Goal: Information Seeking & Learning: Check status

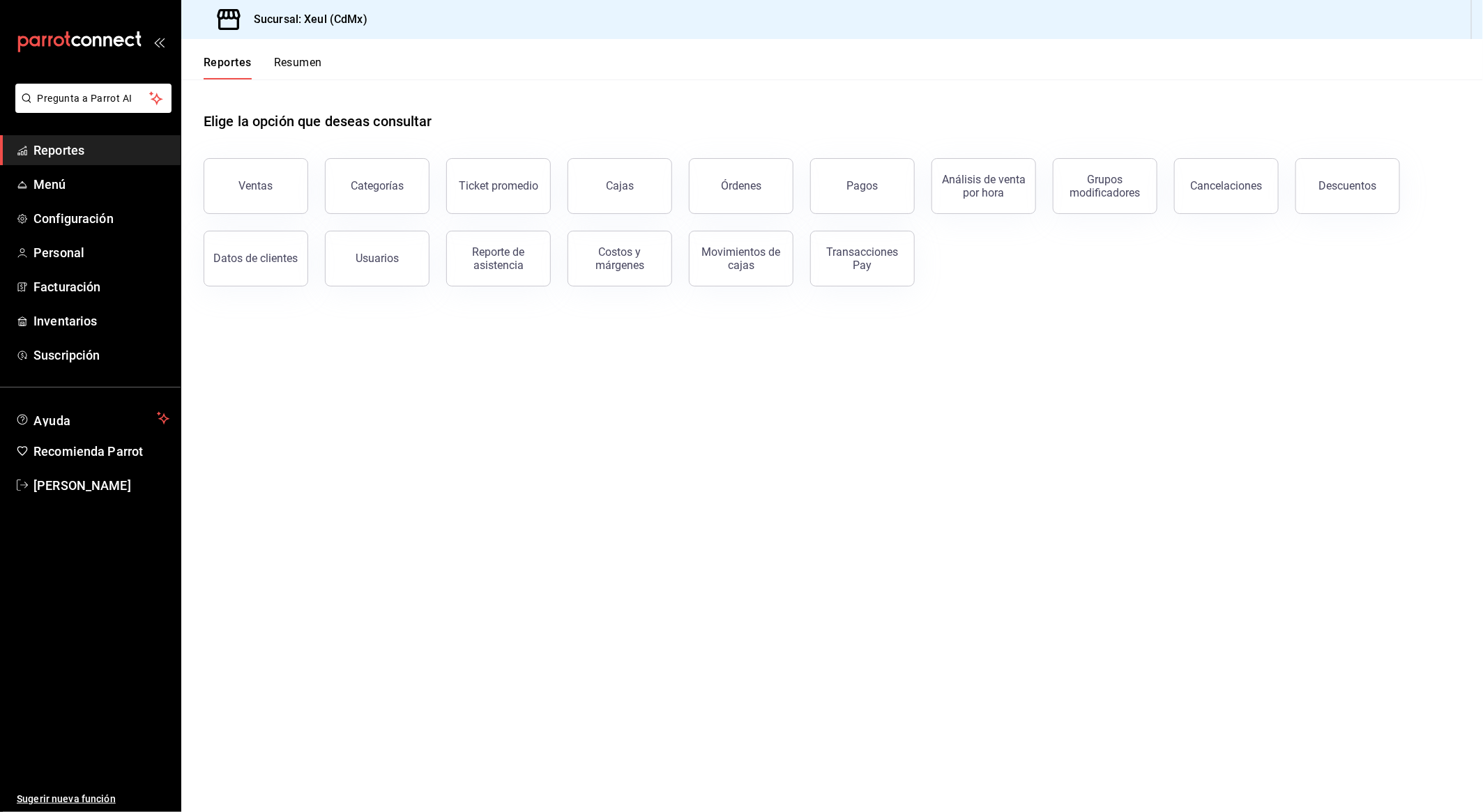
click at [367, 147] on div "Categorías" at bounding box center [369, 178] width 121 height 73
click at [466, 98] on div "Elige la opción que deseas consultar" at bounding box center [832, 111] width 1258 height 62
click at [294, 199] on button "Ventas" at bounding box center [256, 187] width 105 height 56
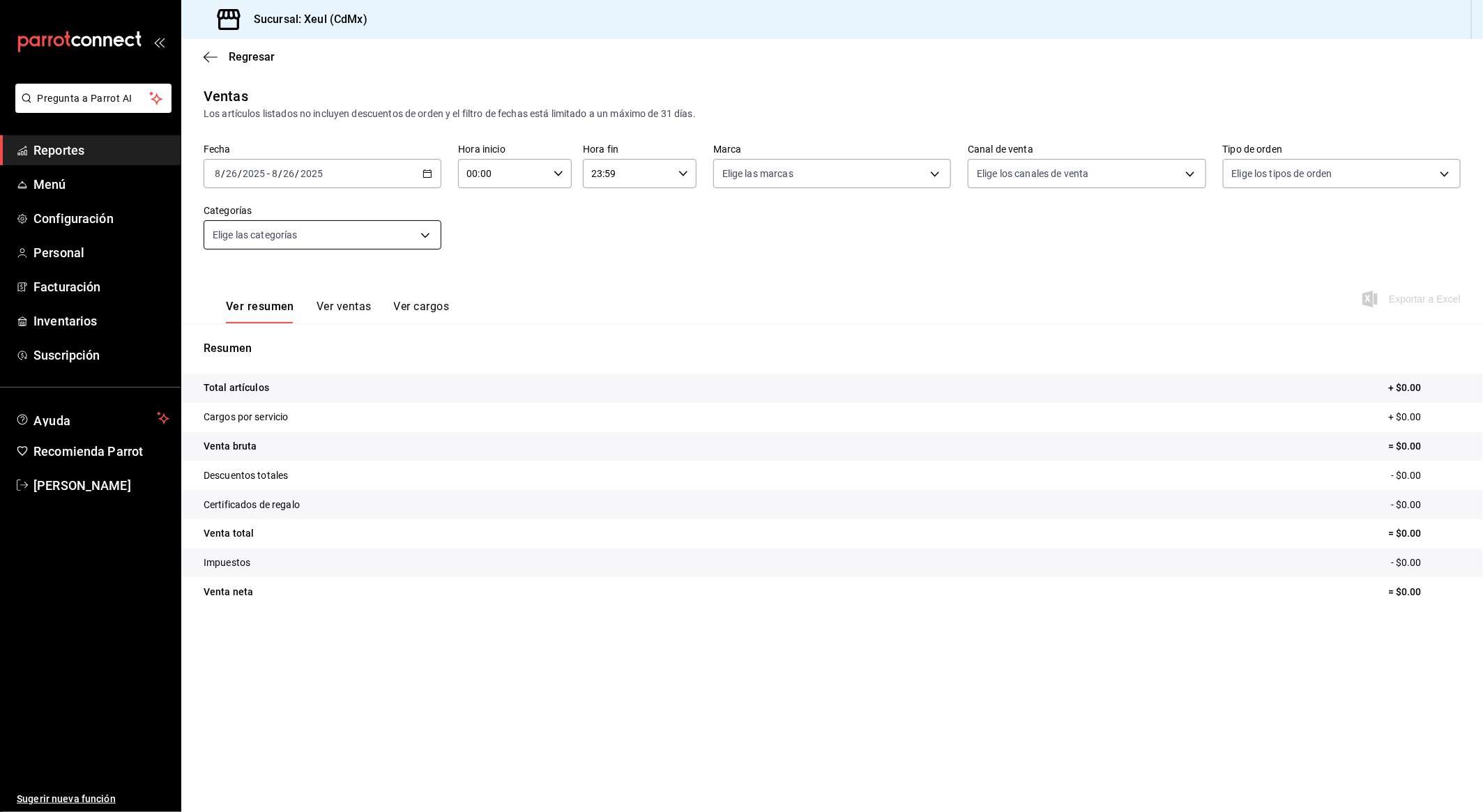
click at [384, 227] on body "Pregunta a Parrot AI Reportes Menú Configuración Personal Facturación Inventari…" at bounding box center [742, 406] width 1483 height 812
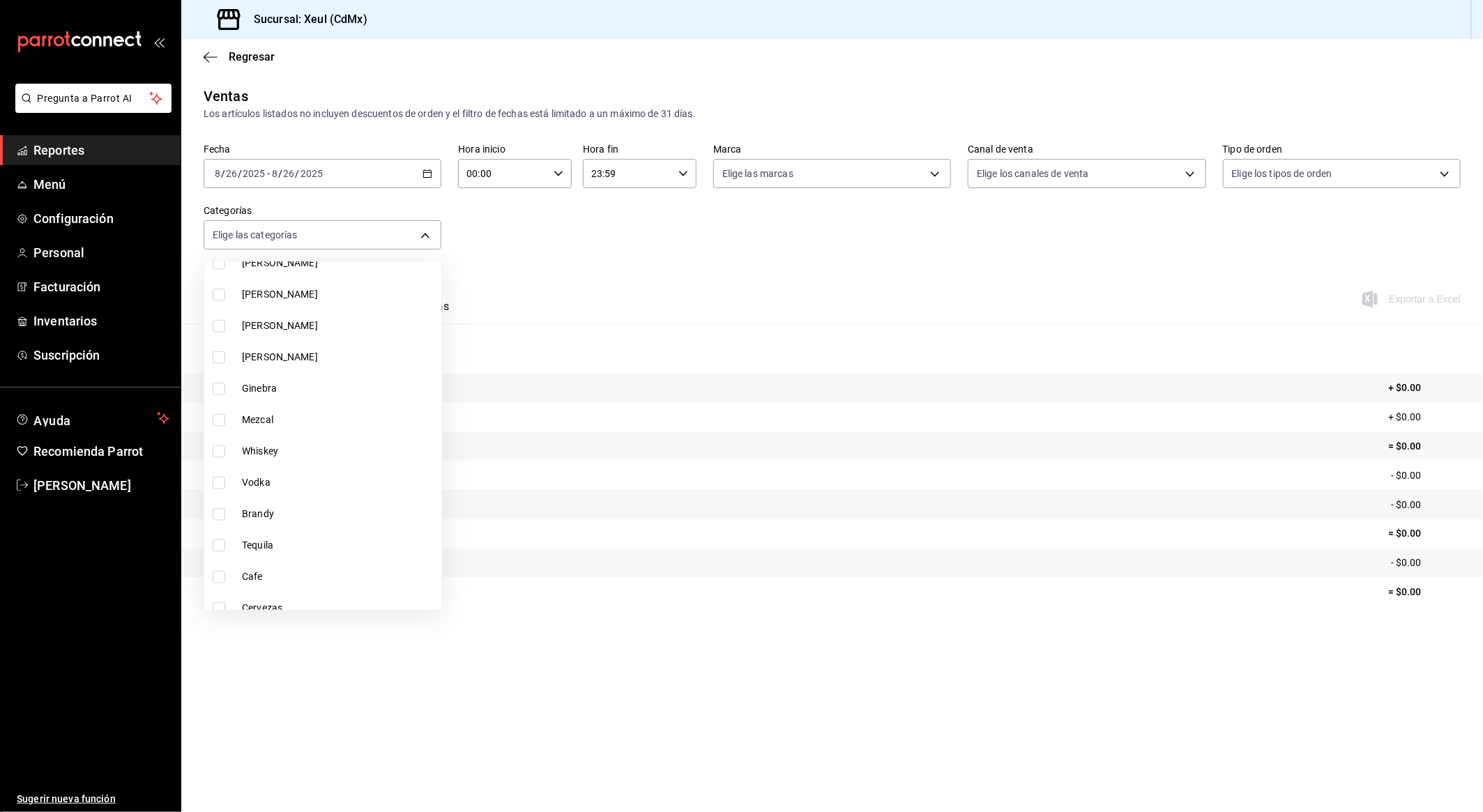
scroll to position [1018, 0]
click at [268, 511] on li "Tequila" at bounding box center [323, 500] width 237 height 31
type input "faa449a1-90df-4ad4-91e2-1f9ab8945d9d"
checkbox input "true"
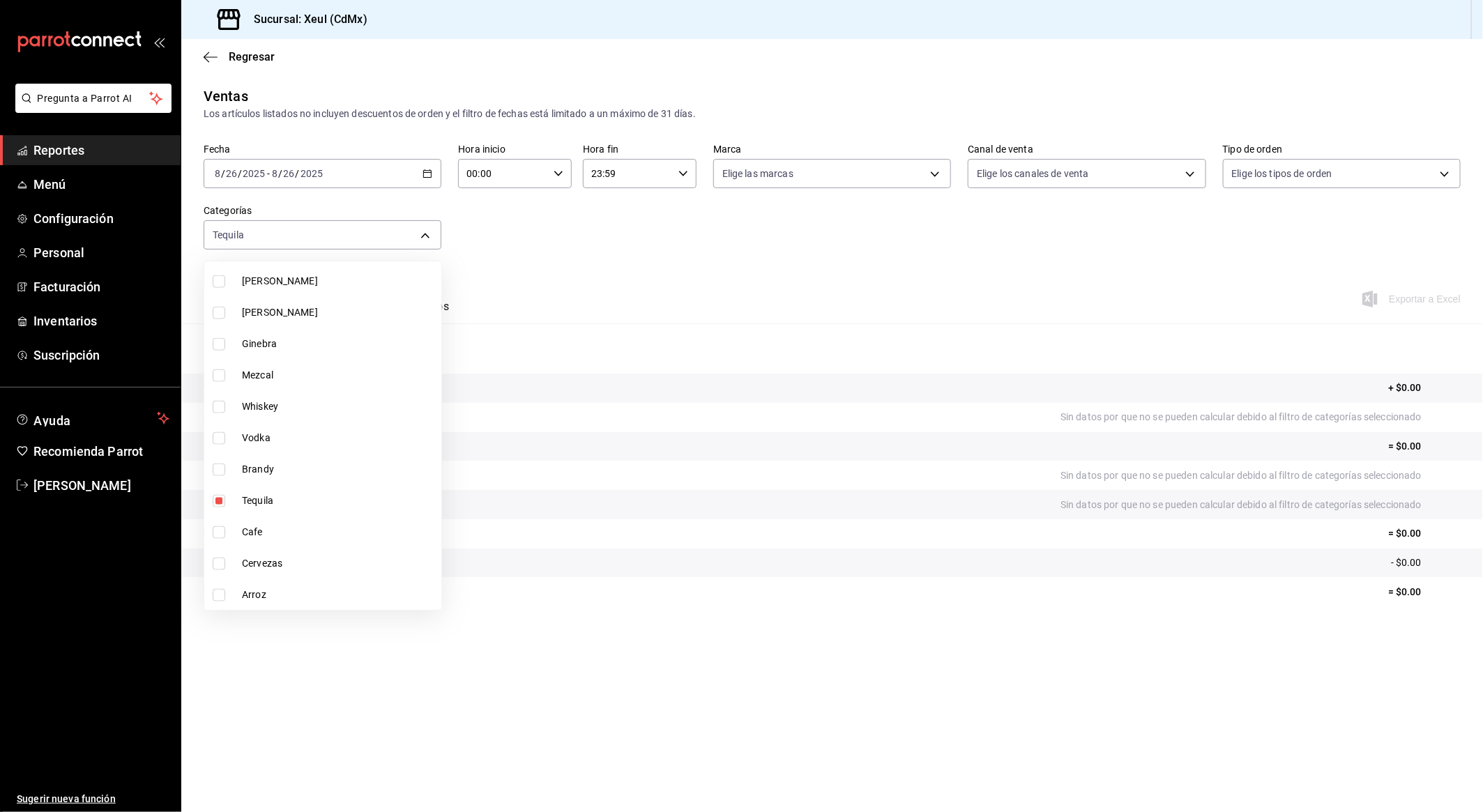
click at [427, 189] on div at bounding box center [742, 406] width 1483 height 812
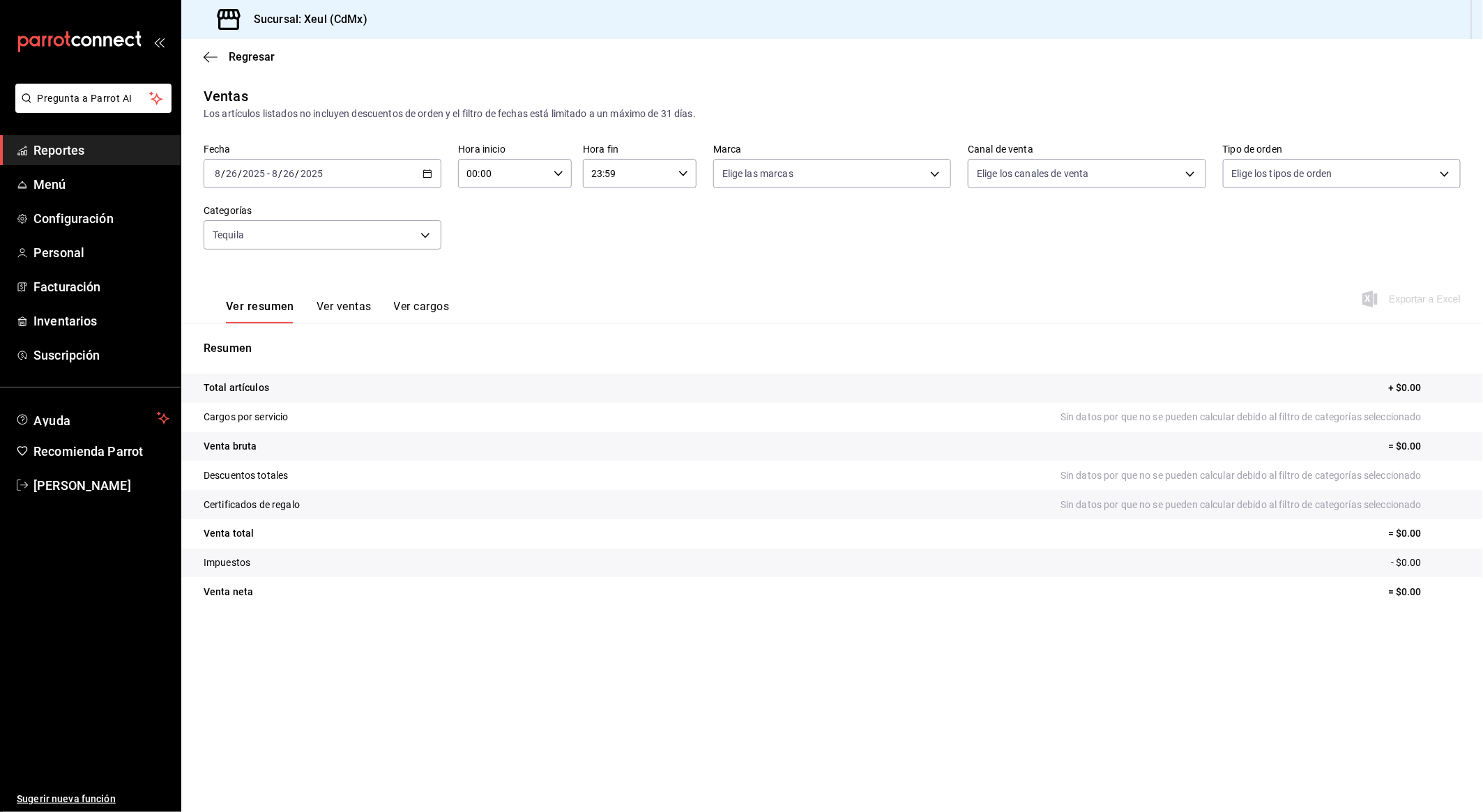
click at [413, 174] on div "[DATE] [DATE] - [DATE] [DATE]" at bounding box center [322, 173] width 238 height 30
click at [272, 340] on span "Rango de fechas" at bounding box center [269, 341] width 108 height 14
click at [487, 225] on icon "button" at bounding box center [488, 224] width 5 height 8
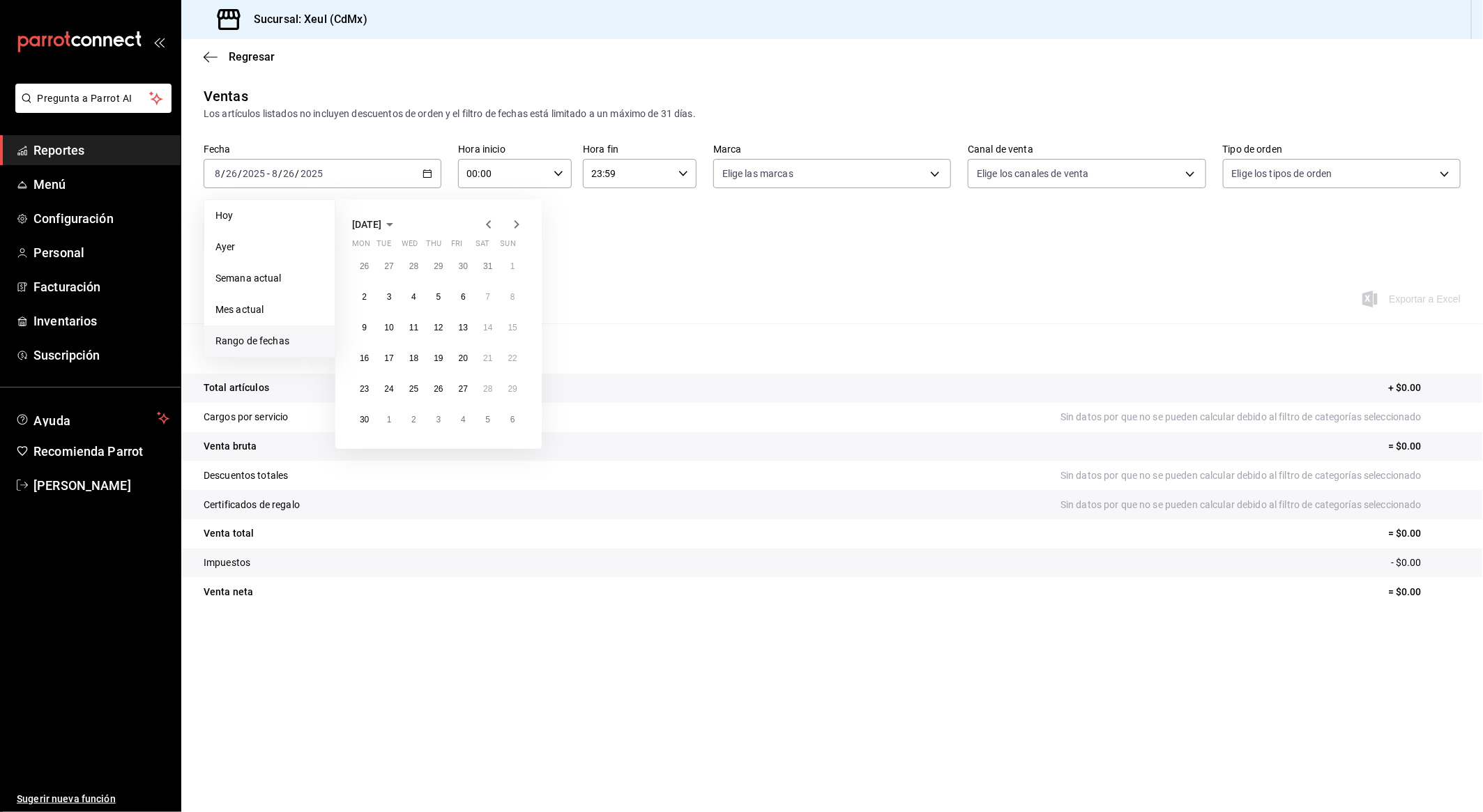
click at [487, 225] on icon "button" at bounding box center [488, 224] width 5 height 8
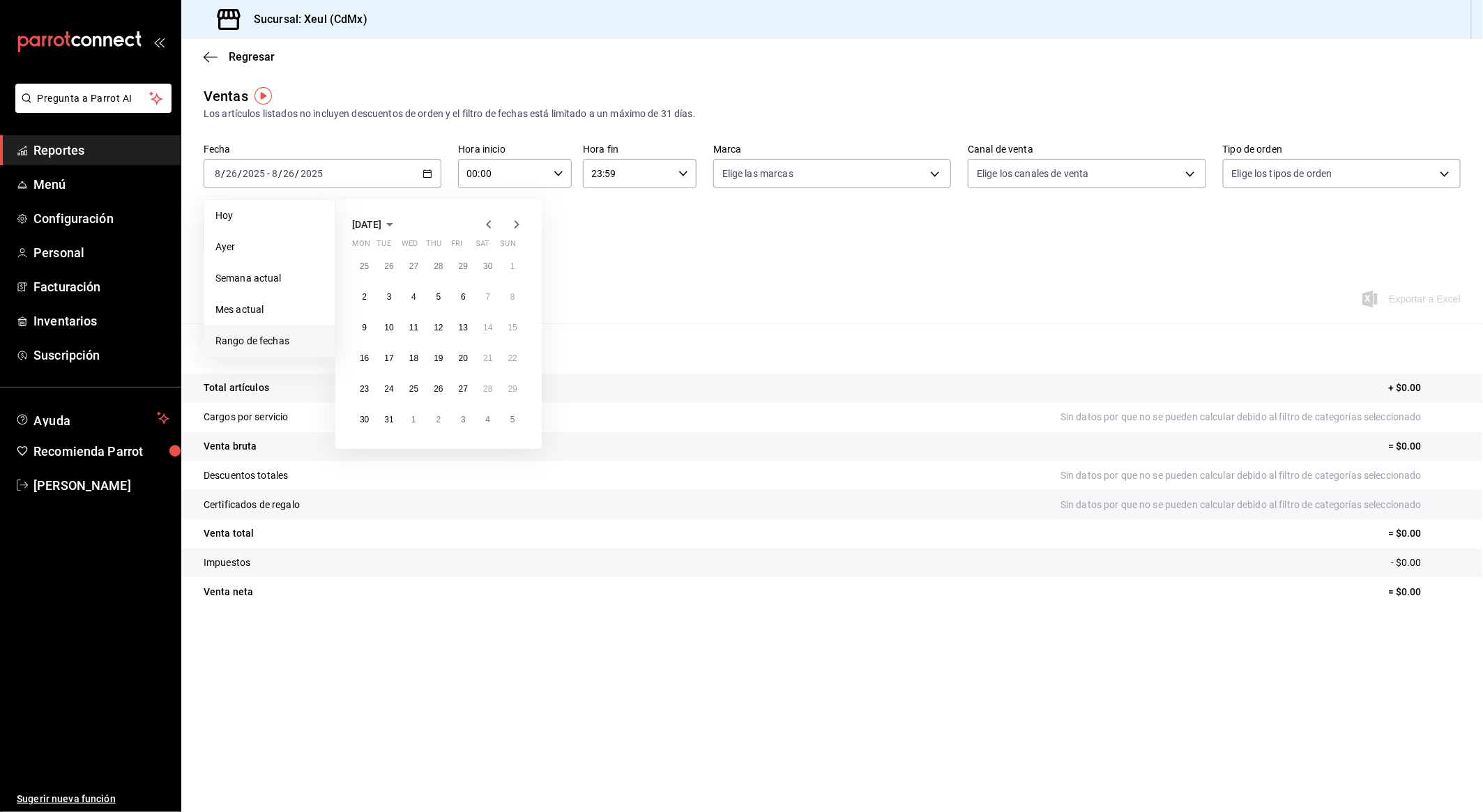
click at [487, 225] on icon "button" at bounding box center [488, 224] width 5 height 8
click at [386, 263] on button "1" at bounding box center [389, 266] width 24 height 25
click at [521, 225] on icon "button" at bounding box center [517, 225] width 17 height 17
click at [486, 228] on icon "button" at bounding box center [489, 225] width 17 height 17
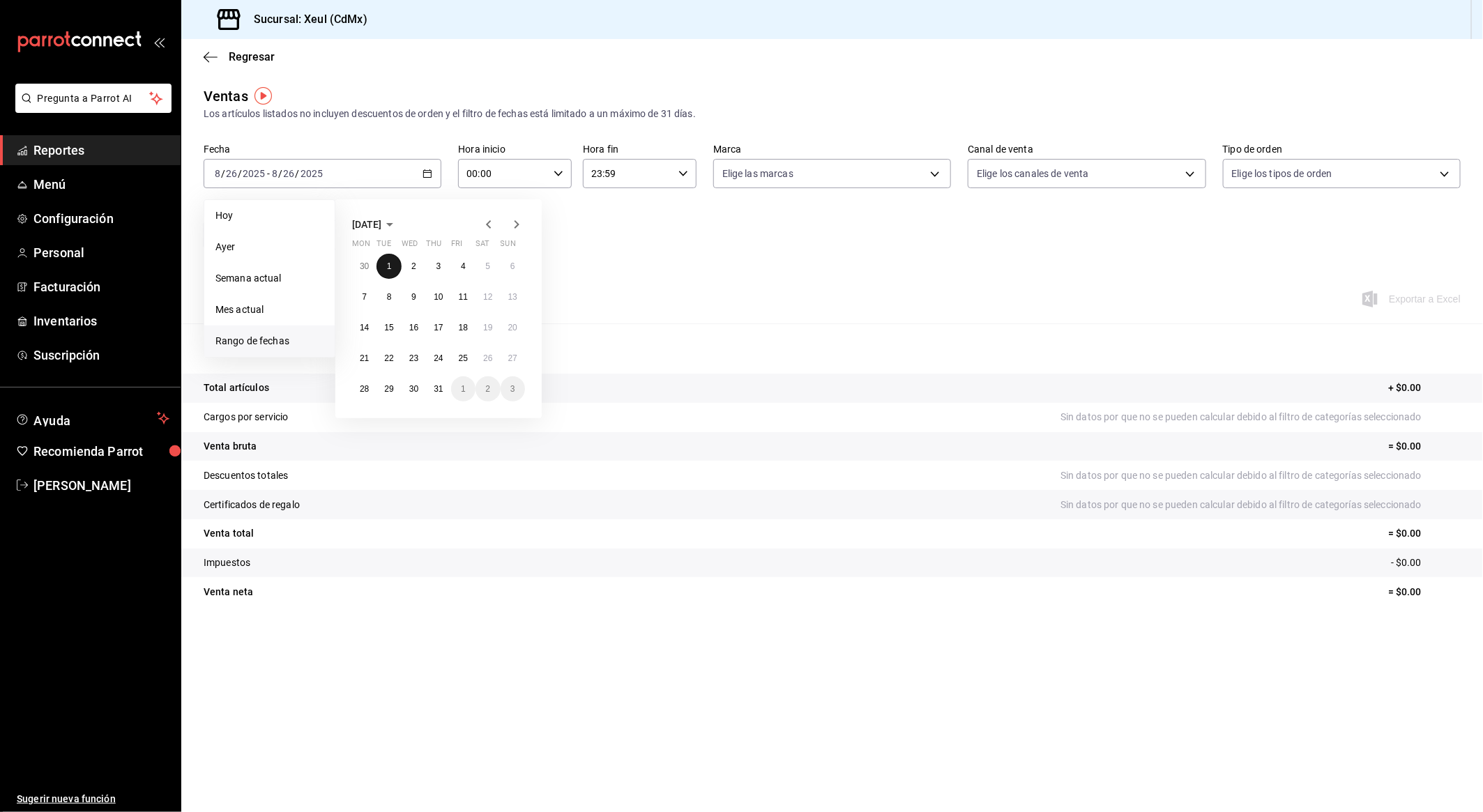
click at [383, 271] on button "1" at bounding box center [389, 266] width 24 height 25
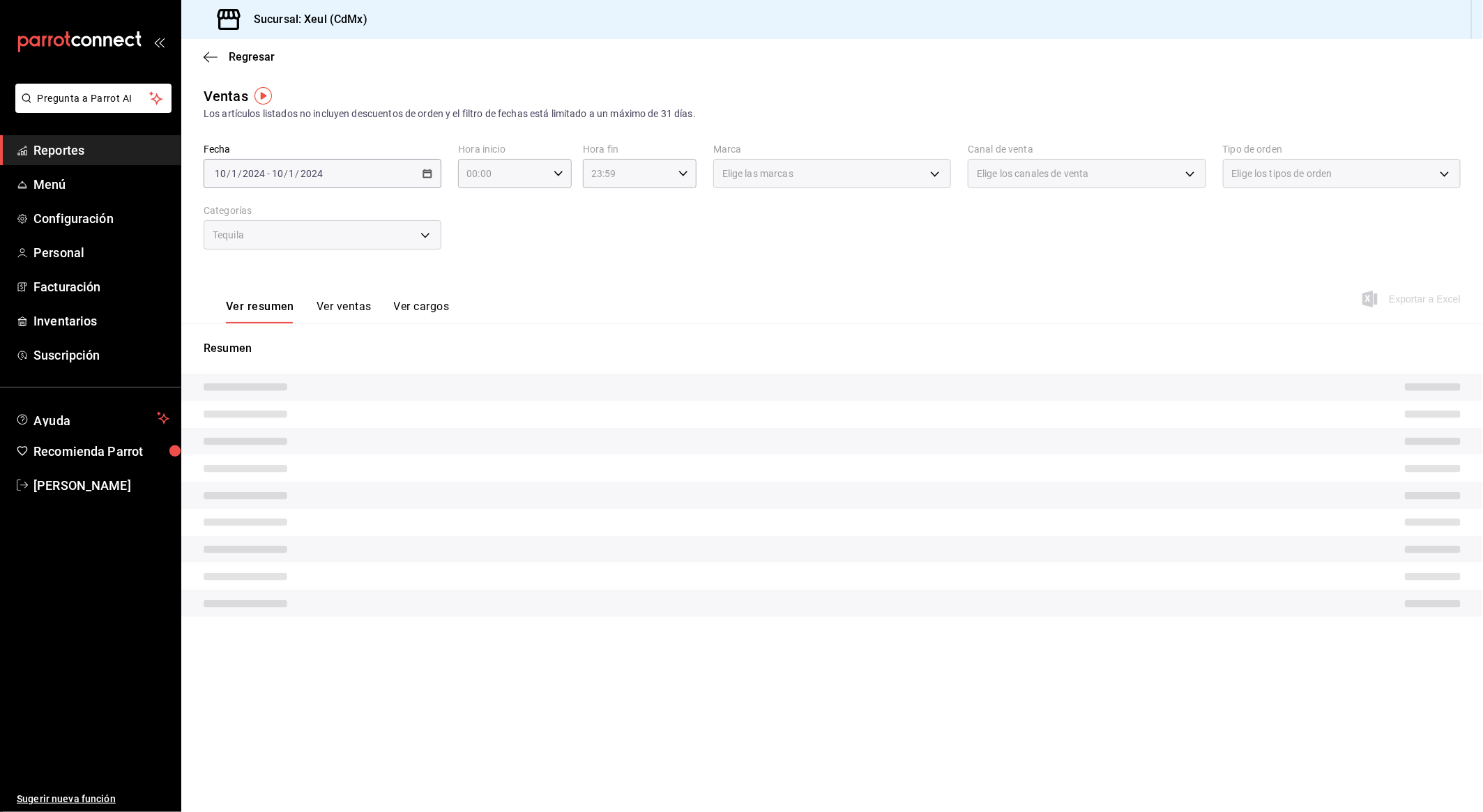
click at [348, 170] on div "[DATE] [DATE] - [DATE] [DATE]" at bounding box center [322, 173] width 238 height 30
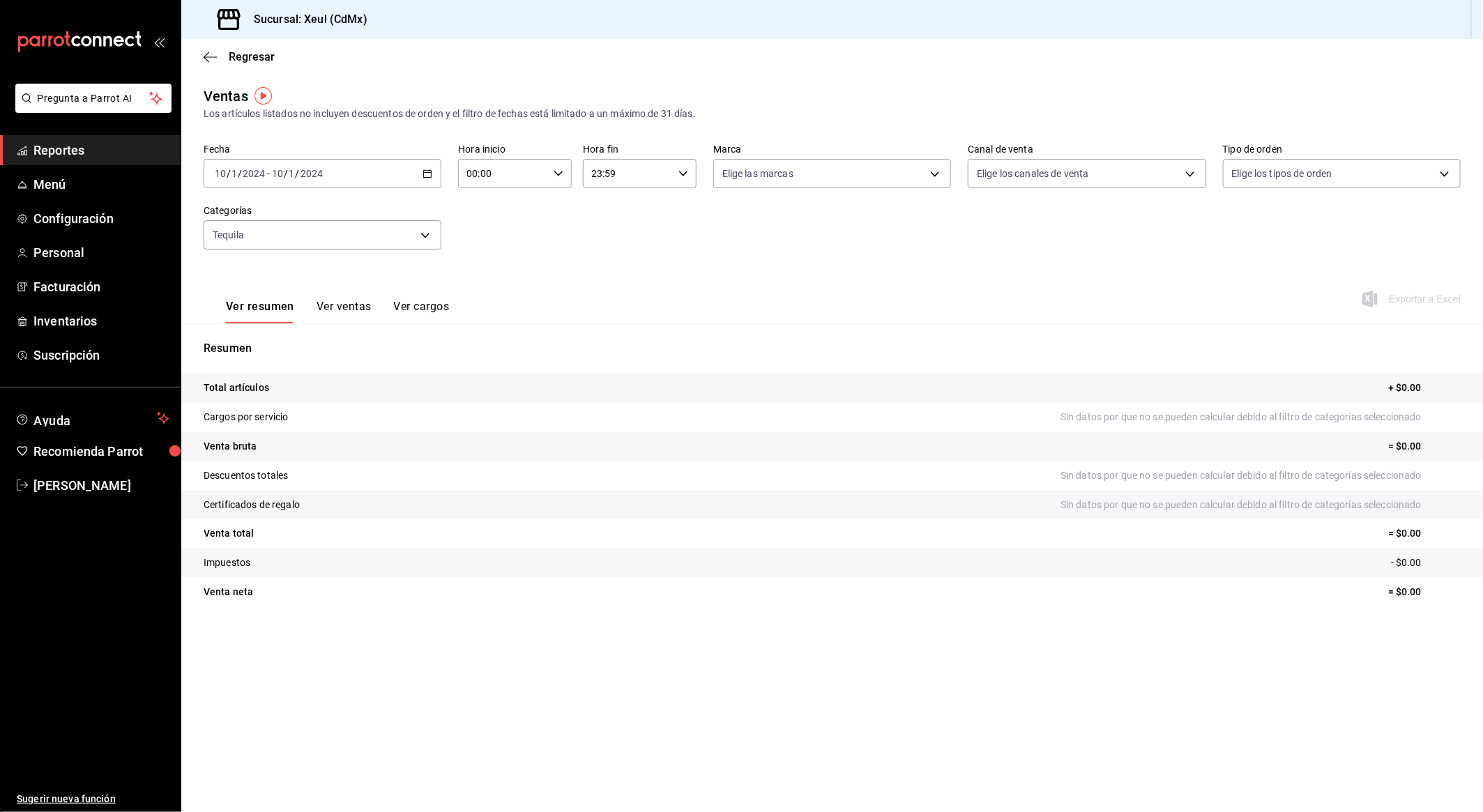
click at [354, 171] on div "[DATE] [DATE] - [DATE] [DATE]" at bounding box center [322, 173] width 238 height 30
click at [518, 221] on icon "button" at bounding box center [517, 225] width 17 height 17
click at [464, 262] on abbr "1" at bounding box center [463, 266] width 5 height 10
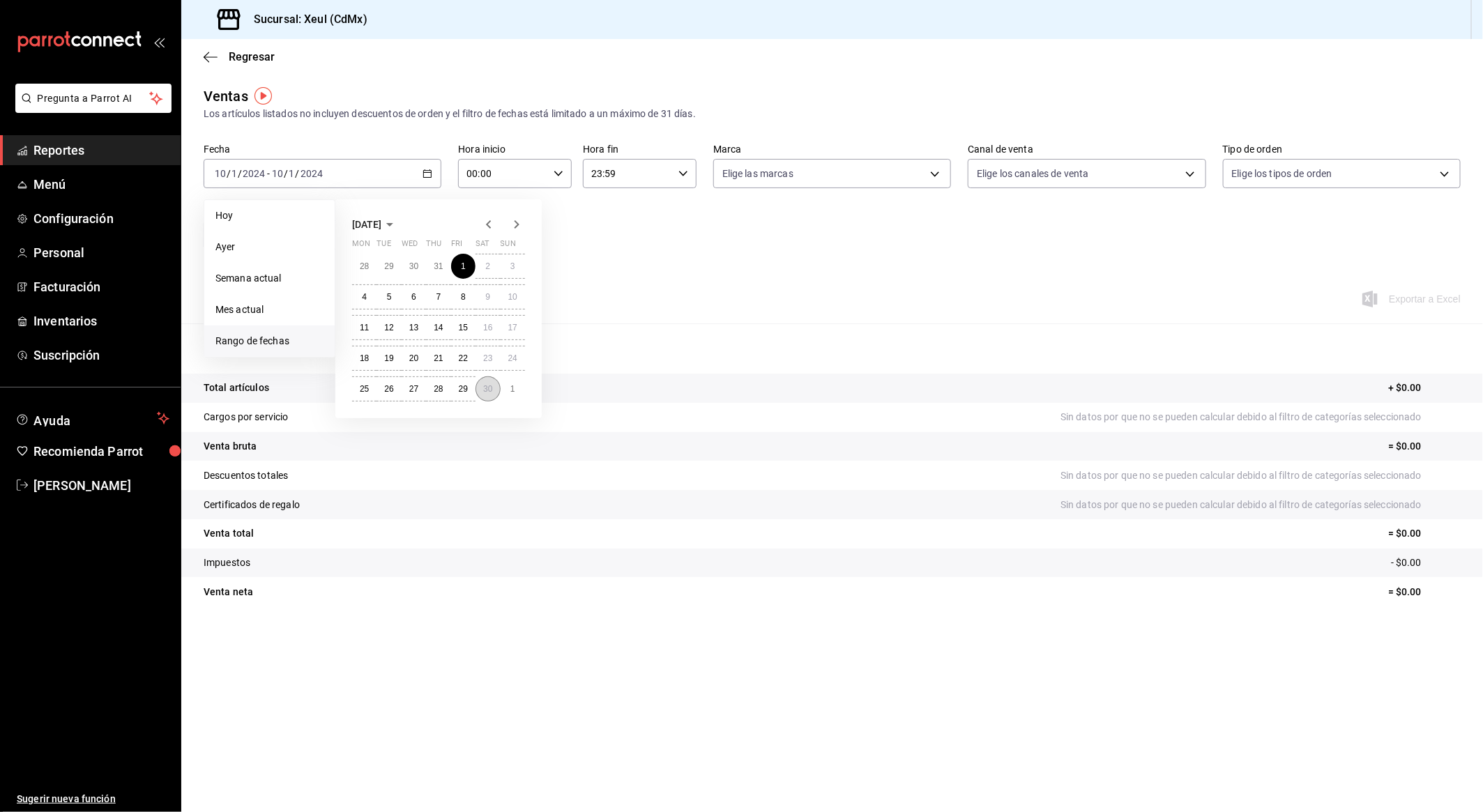
click at [493, 394] on button "30" at bounding box center [488, 389] width 24 height 25
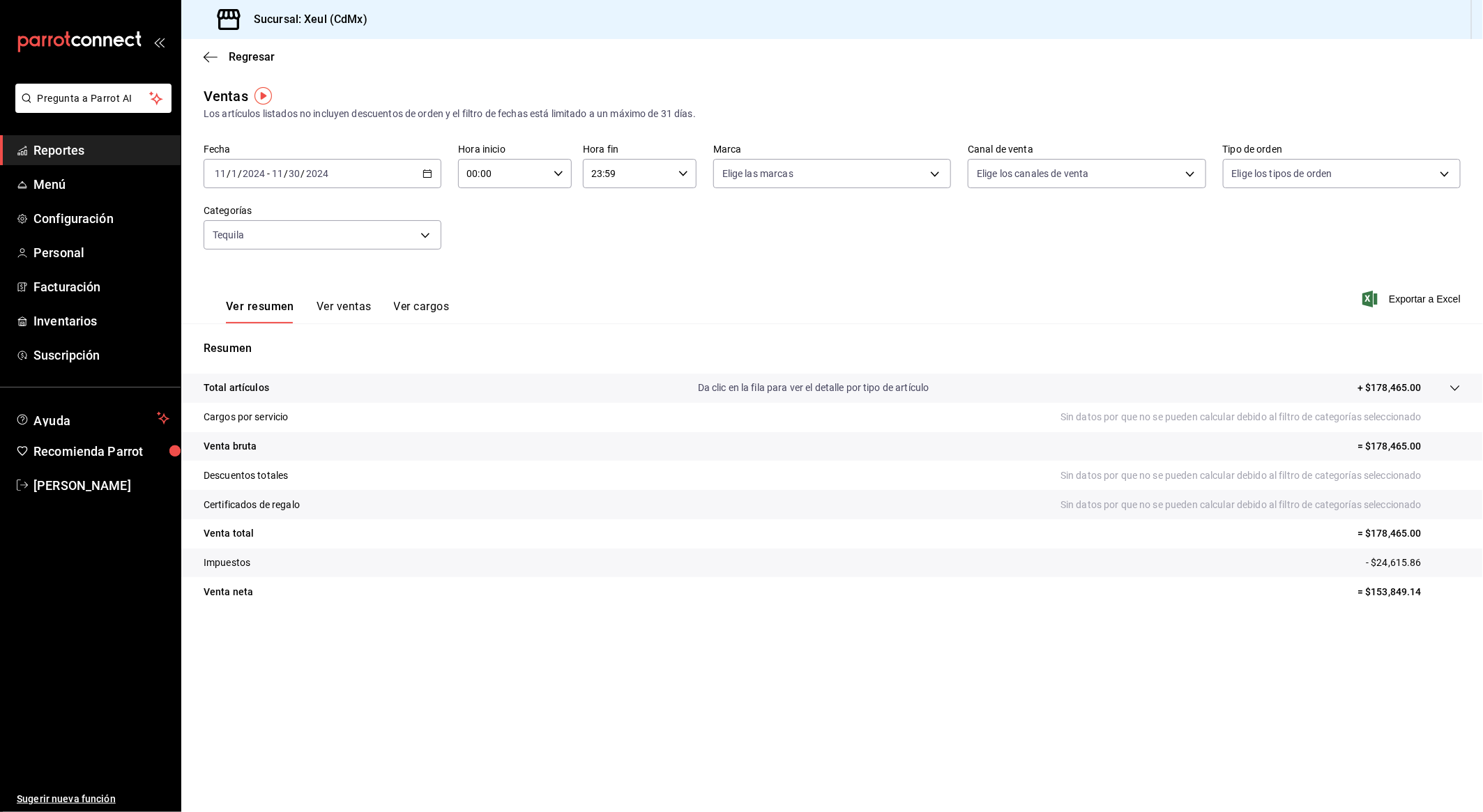
click at [336, 313] on button "Ver ventas" at bounding box center [344, 311] width 55 height 24
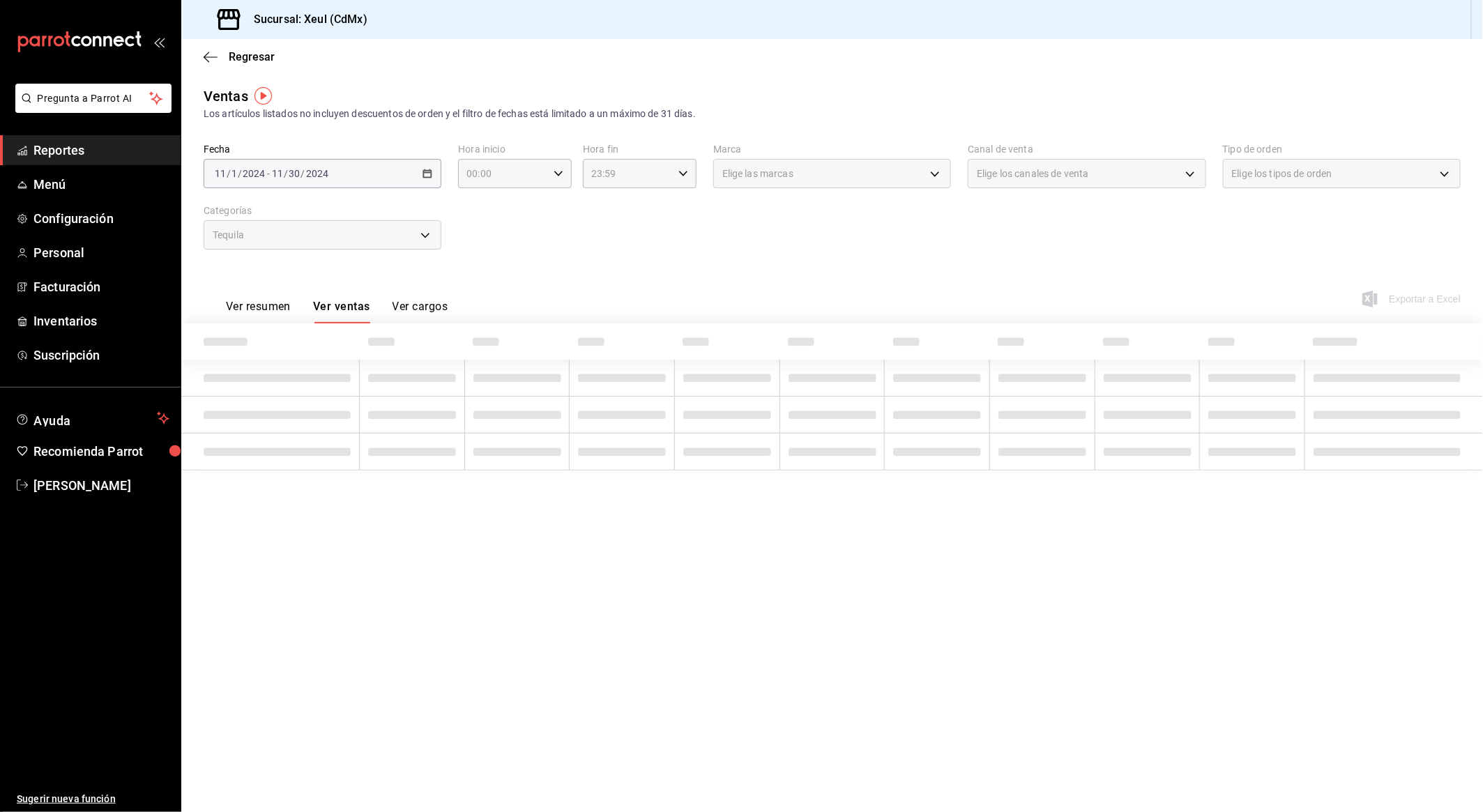
click at [649, 301] on div "Ver resumen Ver ventas Ver cargos Exportar a Excel" at bounding box center [832, 294] width 1302 height 57
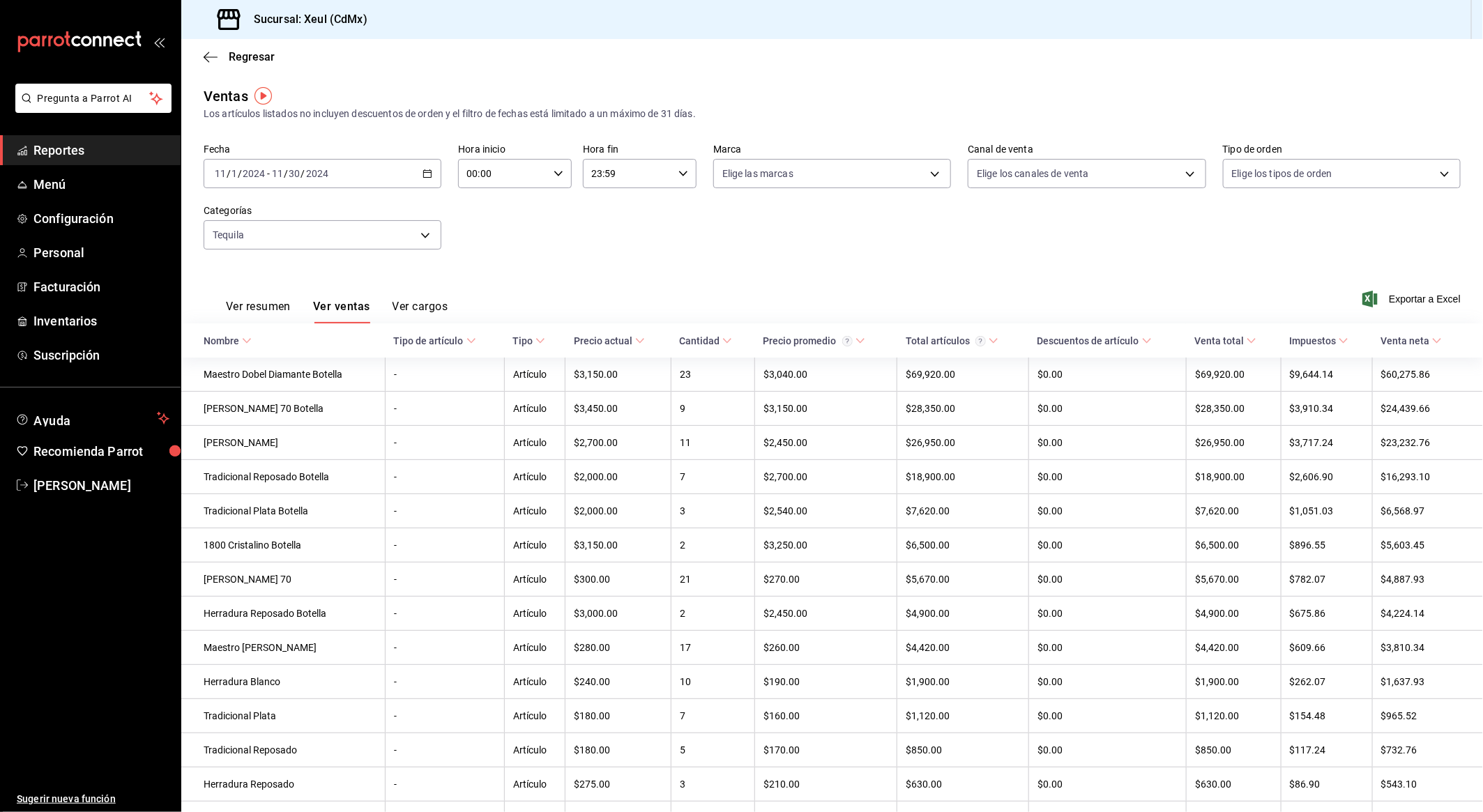
click at [386, 176] on div "[DATE] [DATE] - [DATE] [DATE]" at bounding box center [322, 173] width 238 height 30
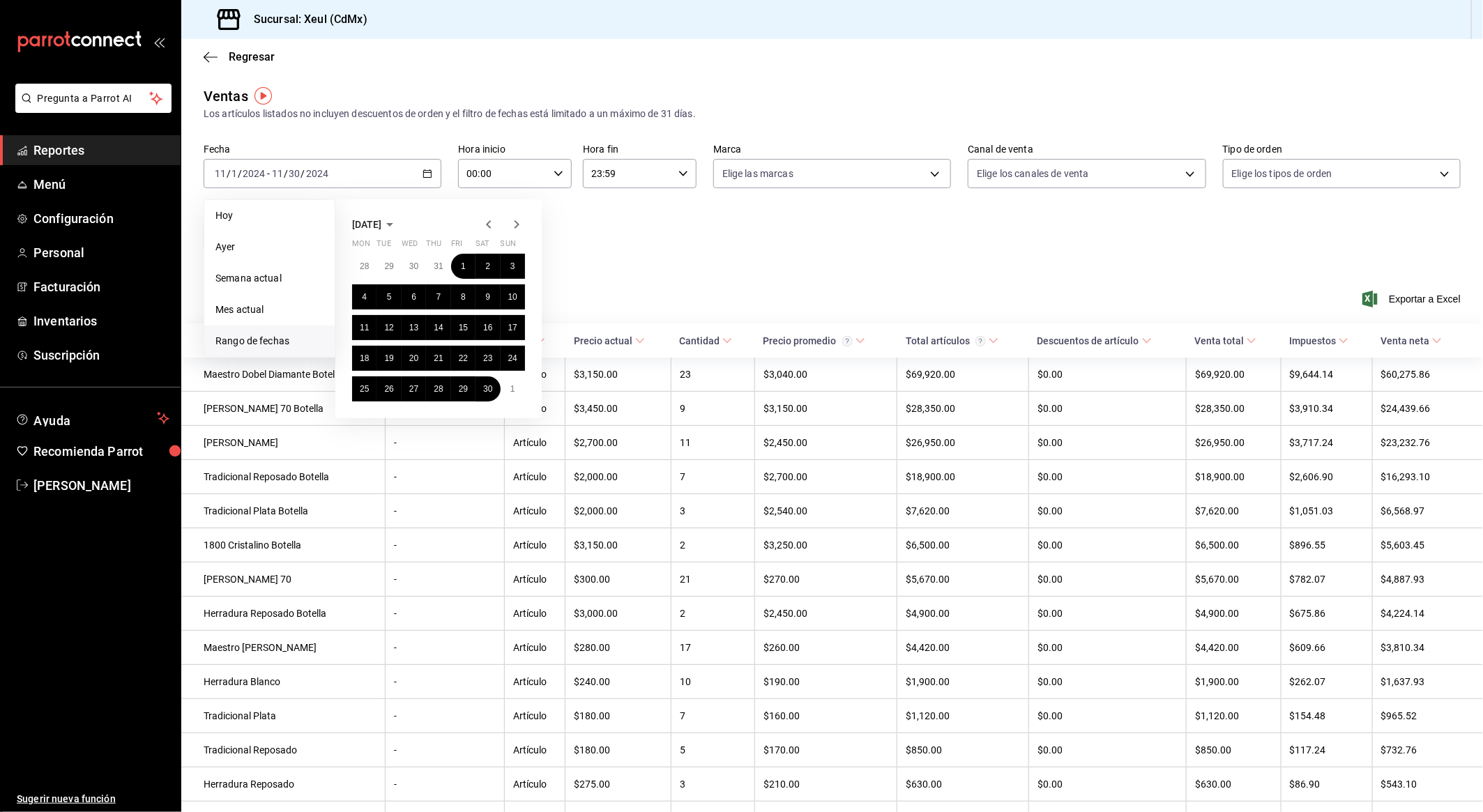
click at [517, 228] on icon "button" at bounding box center [517, 225] width 17 height 17
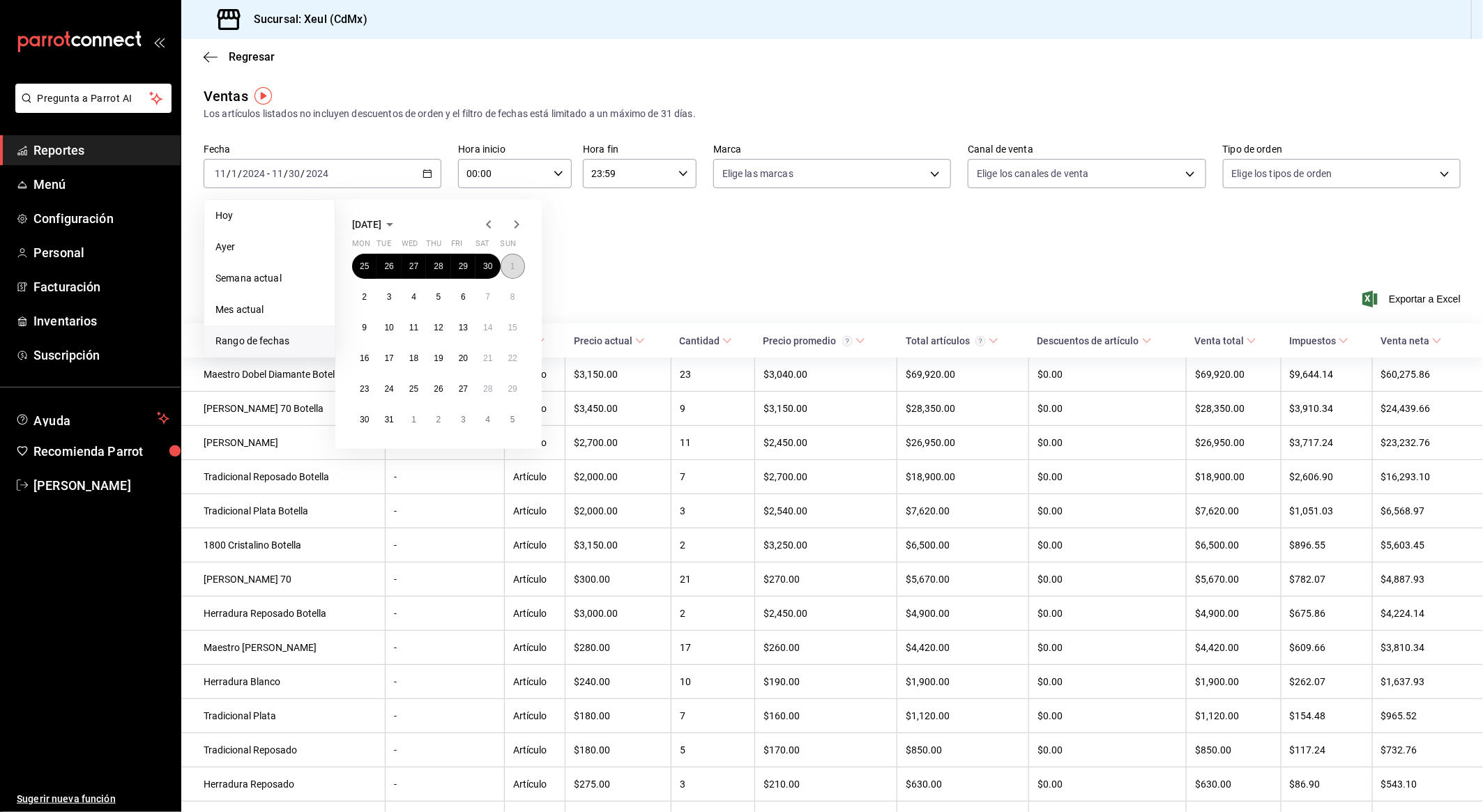
click at [511, 262] on abbr "1" at bounding box center [513, 266] width 5 height 10
click at [389, 416] on abbr "31" at bounding box center [389, 420] width 9 height 10
